Goal: Transaction & Acquisition: Download file/media

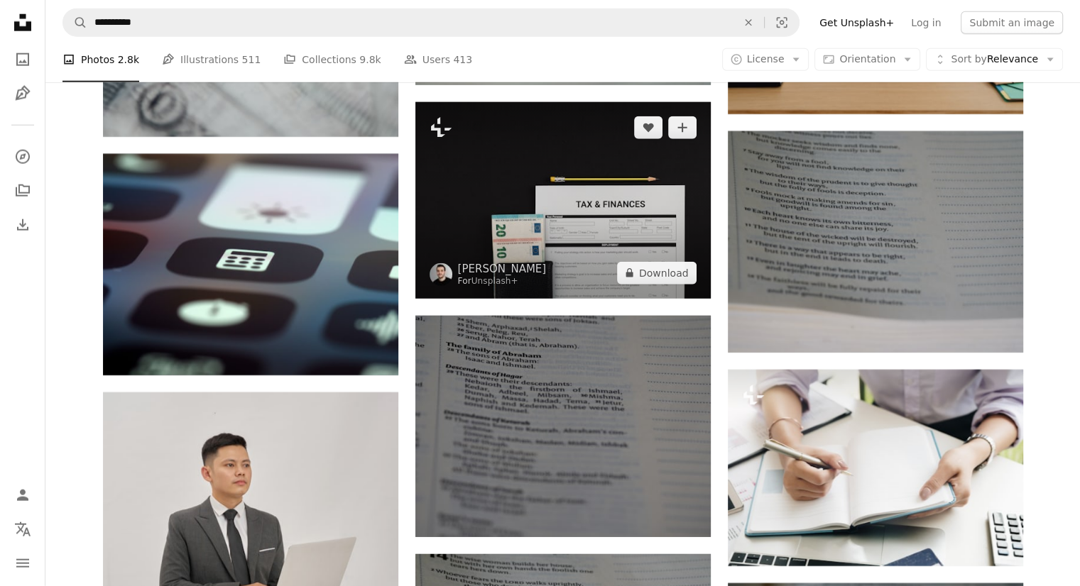
click at [515, 190] on img at bounding box center [562, 200] width 295 height 197
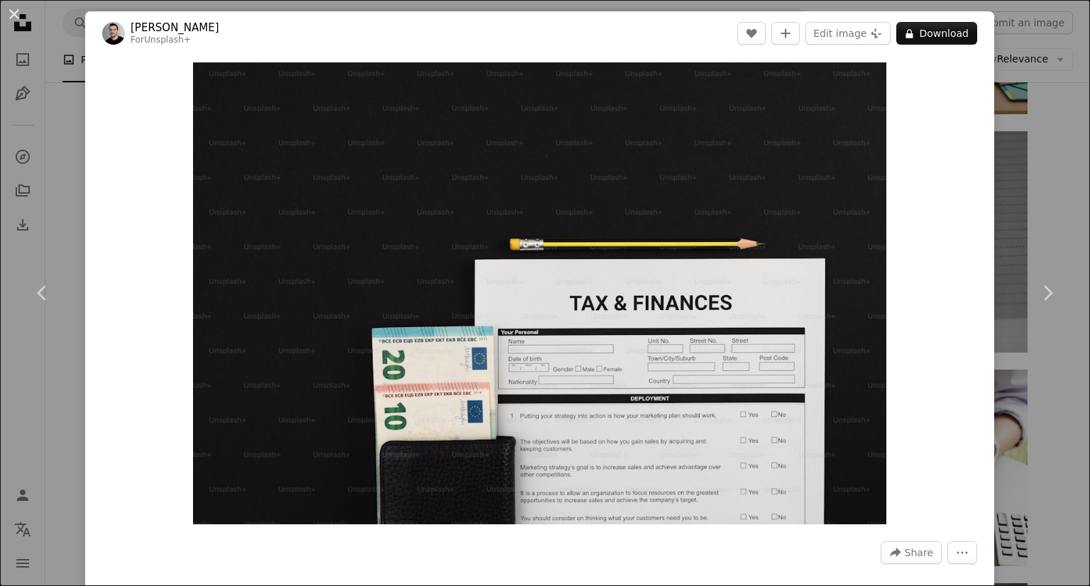
click at [1007, 168] on div "An X shape Chevron left Chevron right [PERSON_NAME] For Unsplash+ A heart A plu…" at bounding box center [545, 293] width 1090 height 586
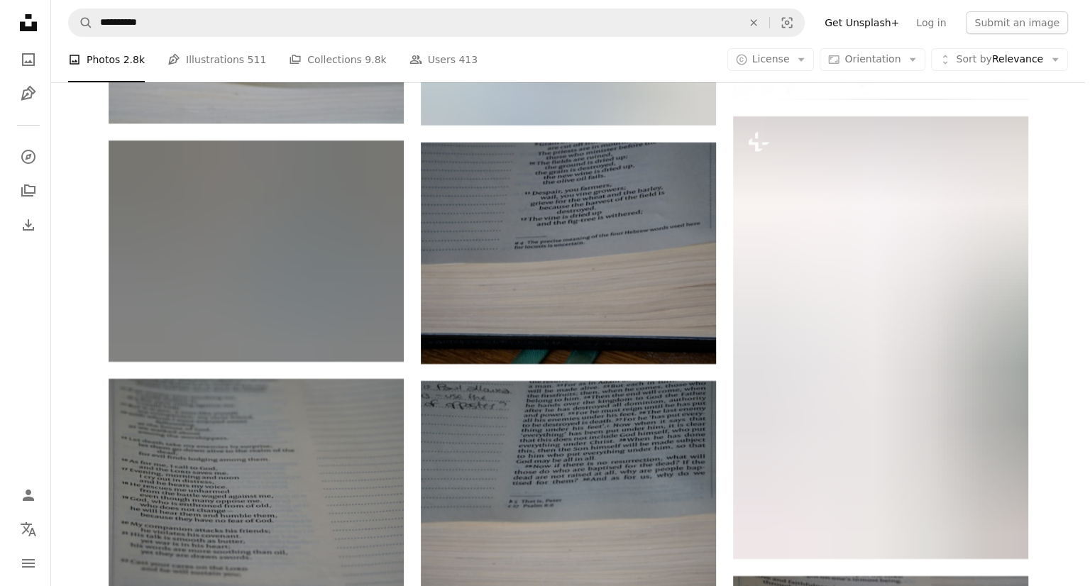
scroll to position [64735, 0]
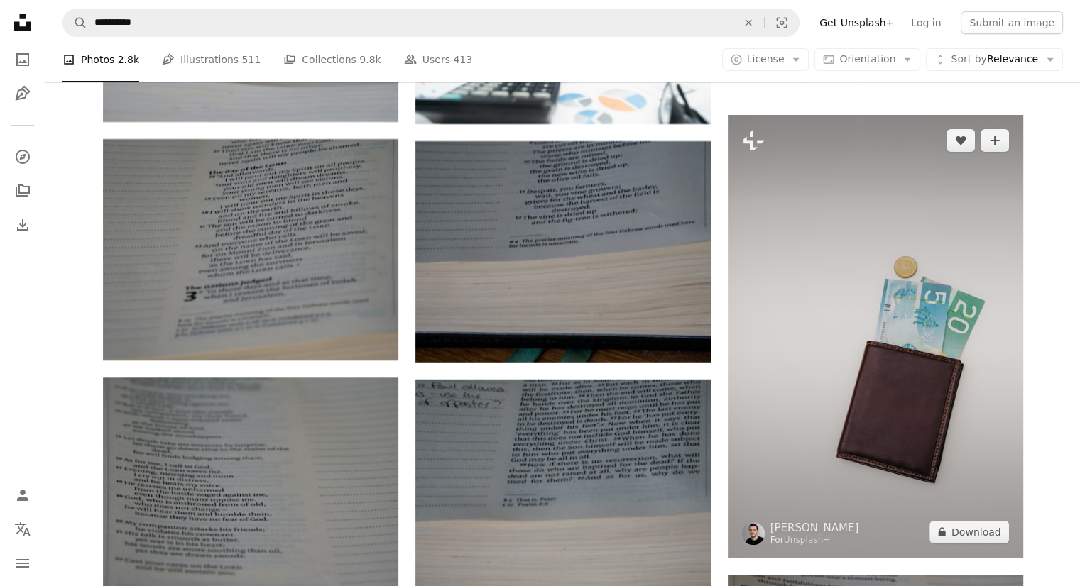
click at [875, 466] on img at bounding box center [875, 336] width 295 height 443
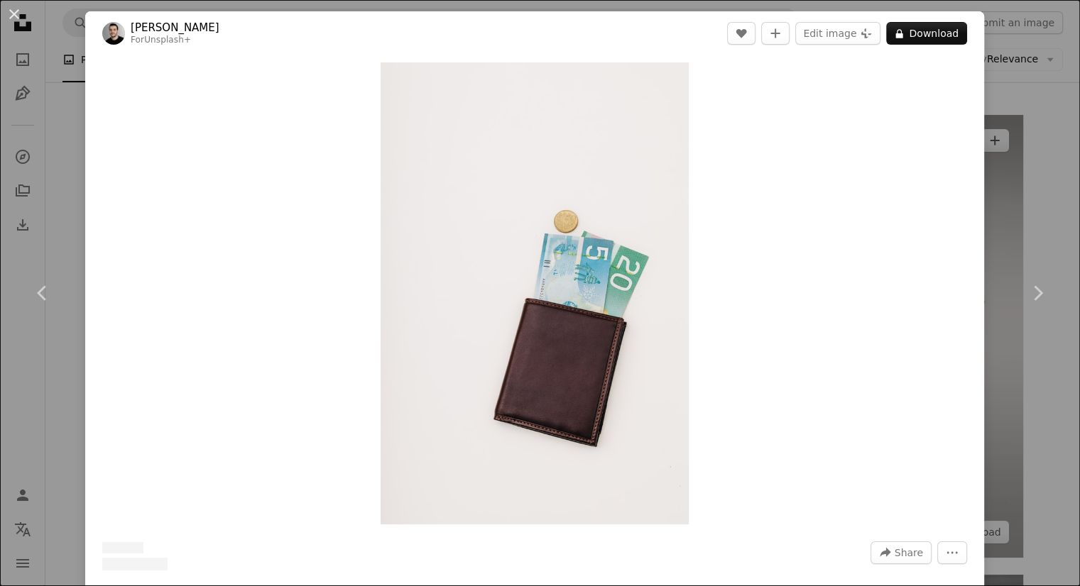
click at [875, 466] on div "Zoom in" at bounding box center [534, 293] width 899 height 476
